Goal: Transaction & Acquisition: Obtain resource

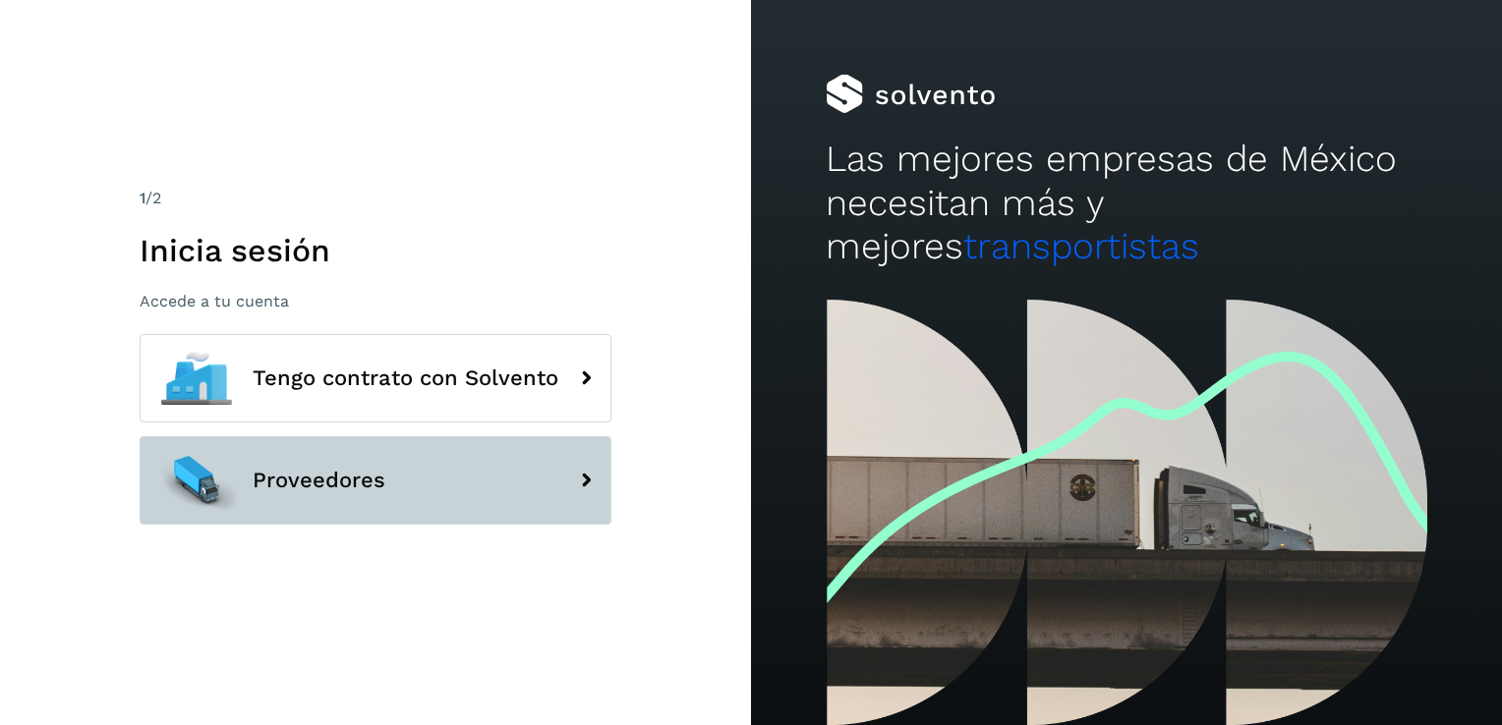
click at [423, 495] on button "Proveedores" at bounding box center [376, 480] width 472 height 88
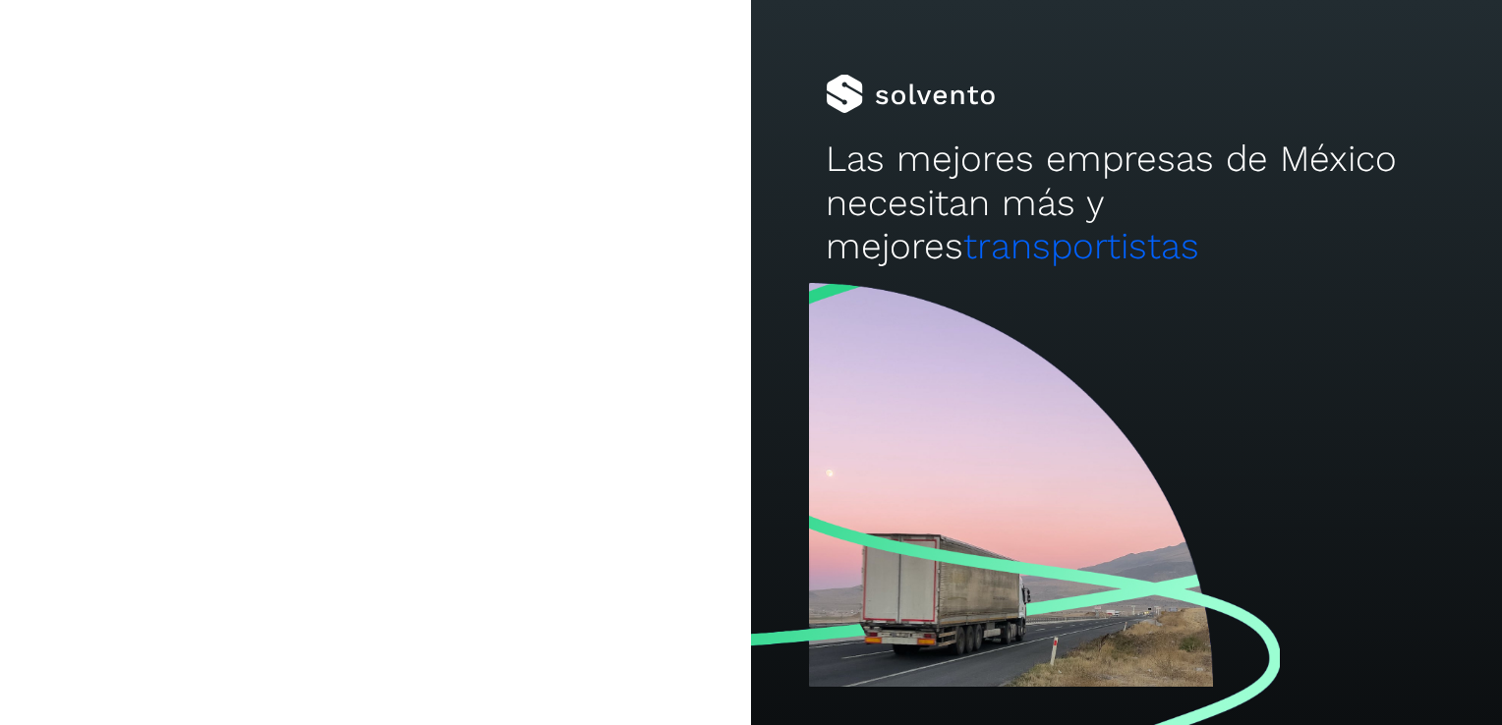
type input "**********"
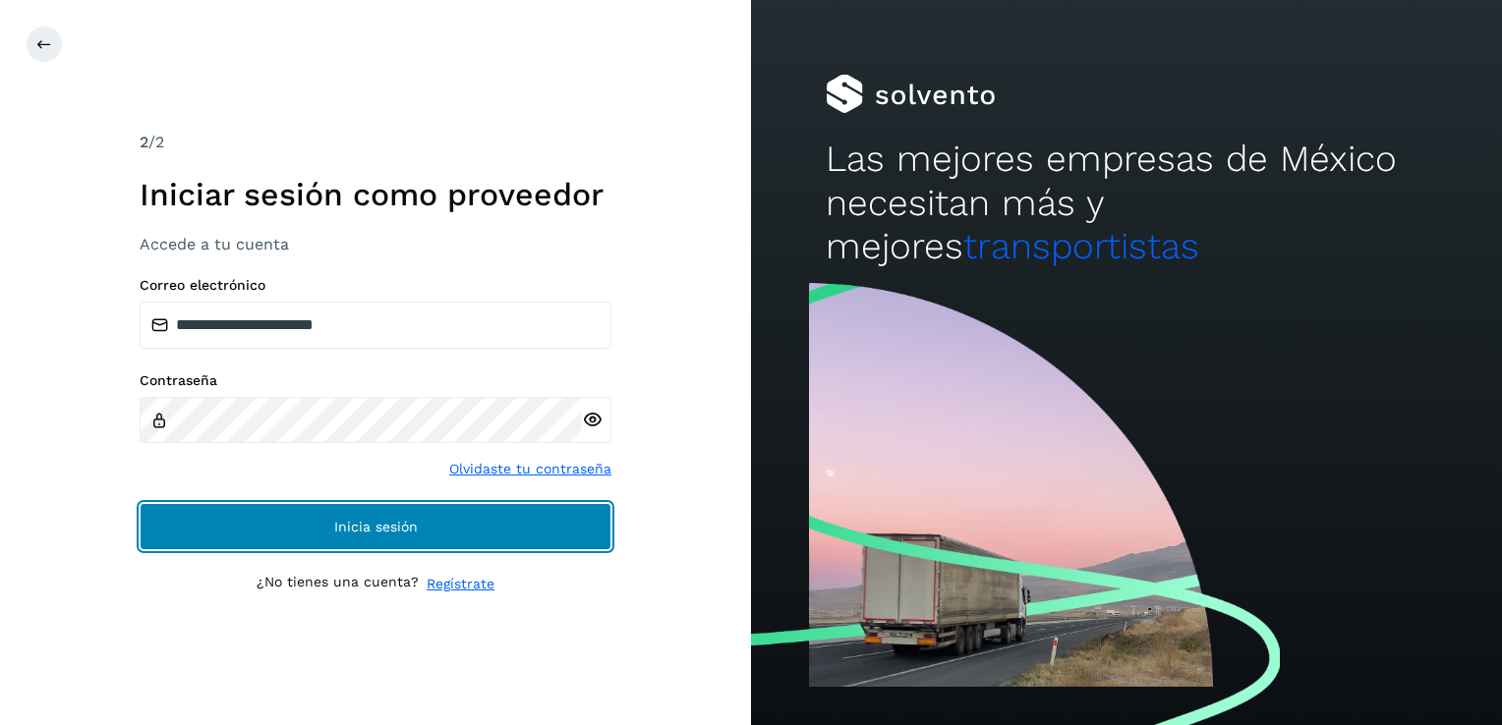
click at [414, 522] on span "Inicia sesión" at bounding box center [376, 527] width 84 height 14
click at [337, 528] on span "Inicia sesión" at bounding box center [376, 527] width 84 height 14
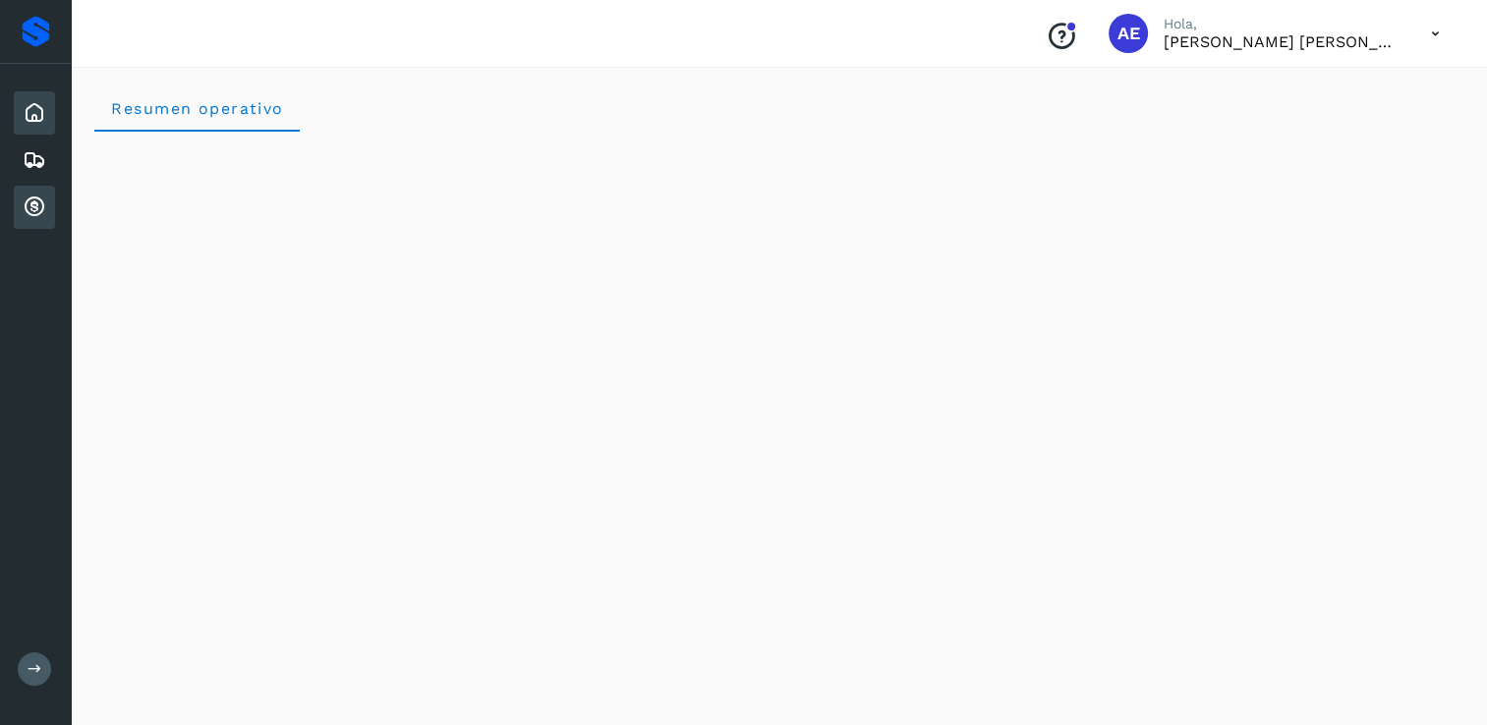
click at [42, 222] on div "Cuentas por cobrar" at bounding box center [34, 207] width 41 height 43
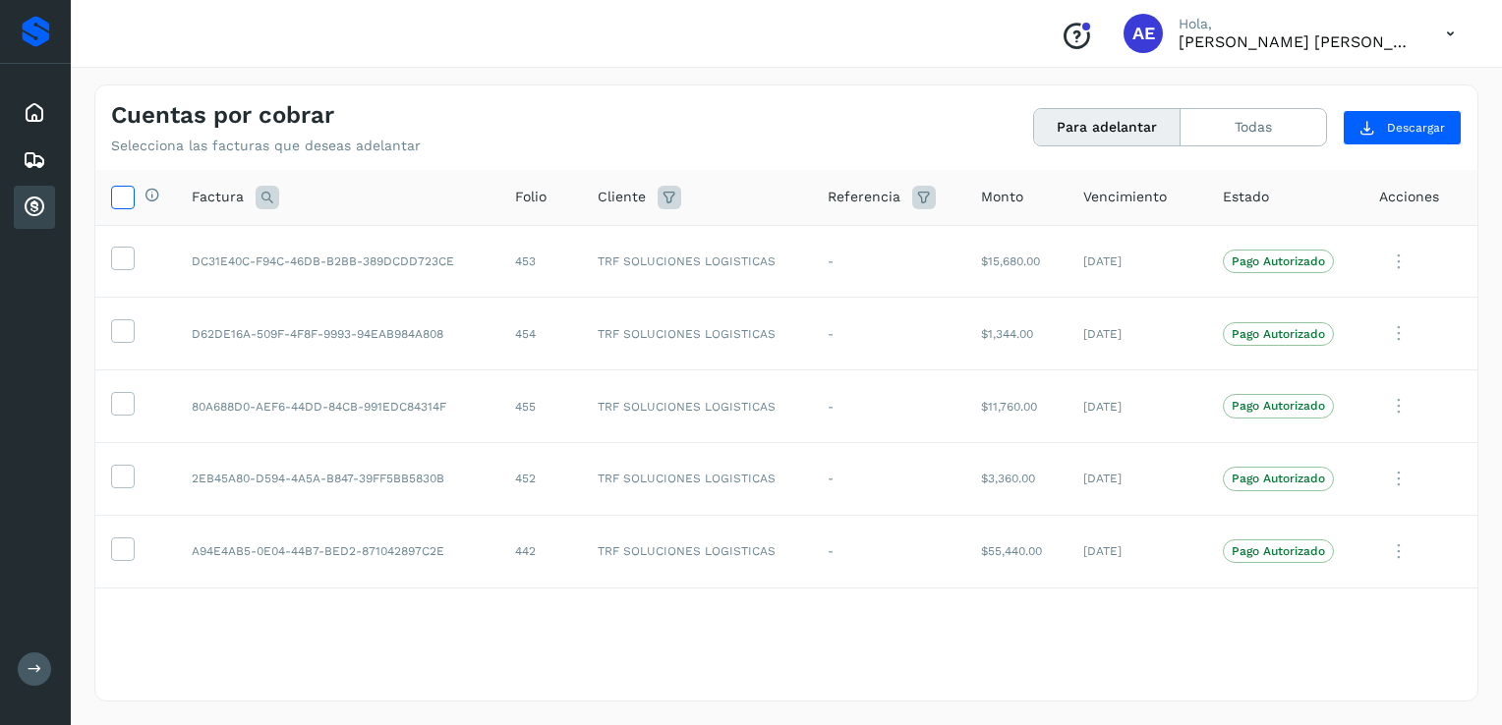
click at [126, 199] on icon at bounding box center [122, 196] width 21 height 21
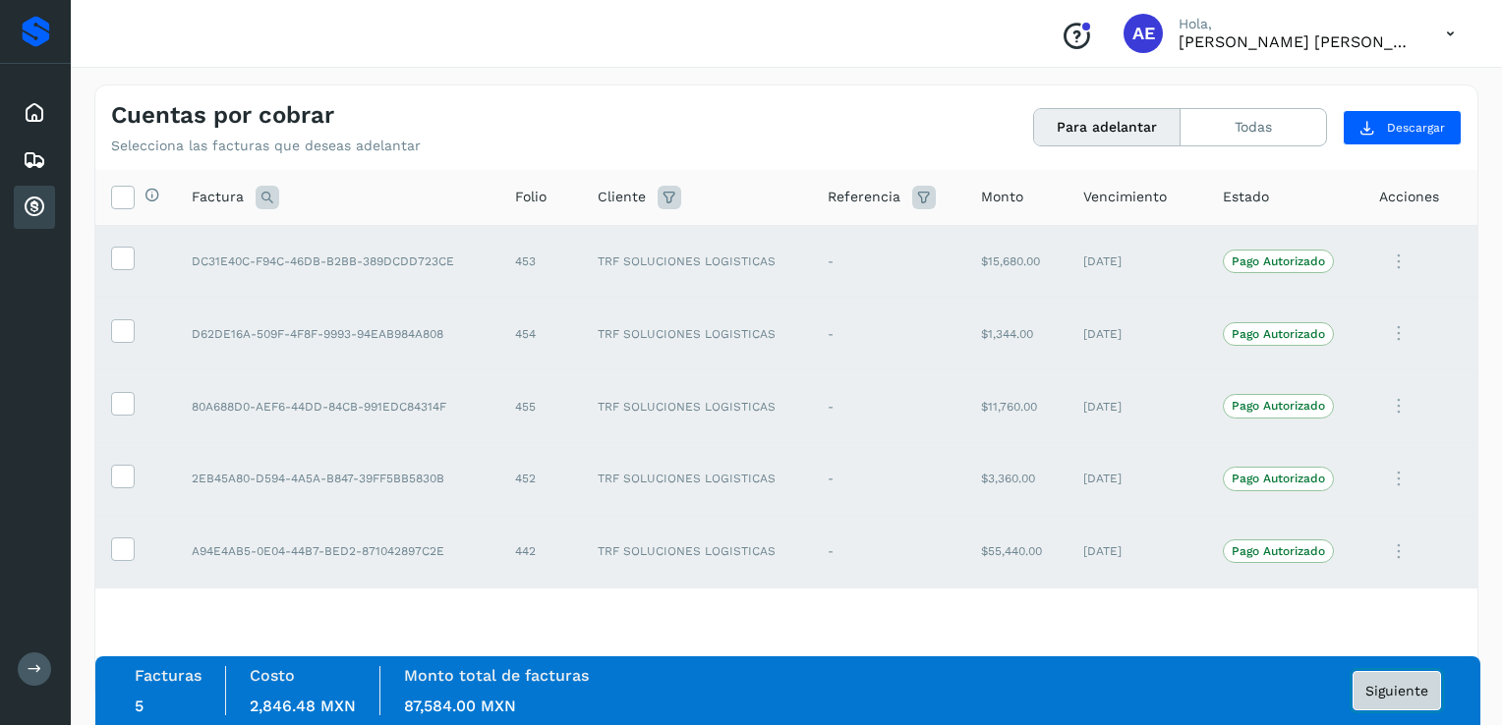
click at [1390, 690] on span "Siguiente" at bounding box center [1396, 691] width 63 height 14
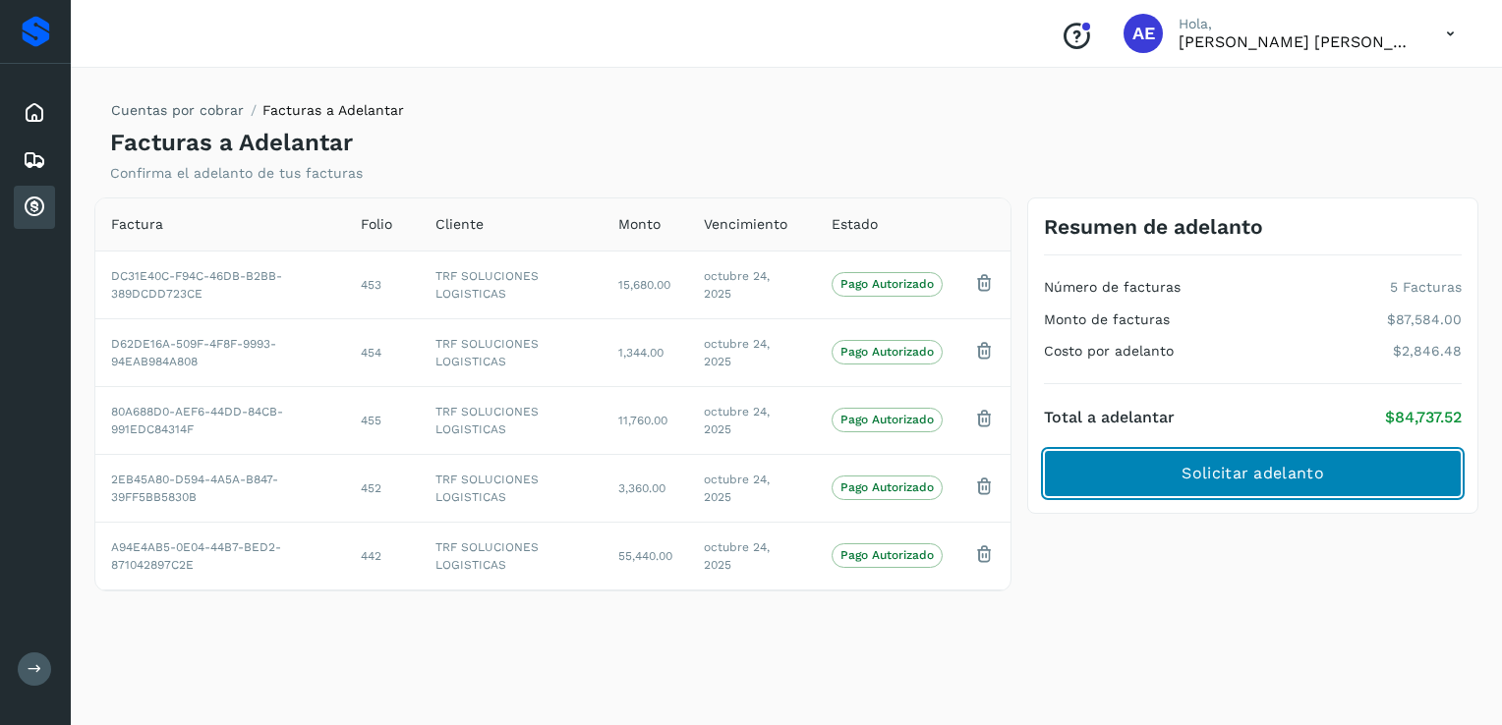
click at [1358, 472] on button "Solicitar adelanto" at bounding box center [1253, 473] width 418 height 47
